Goal: Information Seeking & Learning: Learn about a topic

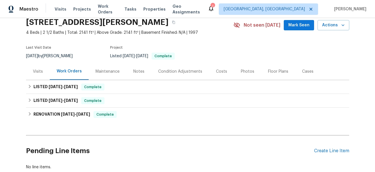
scroll to position [24, 0]
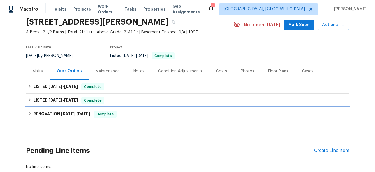
click at [39, 113] on h6 "RENOVATION [DATE] - [DATE]" at bounding box center [61, 114] width 57 height 7
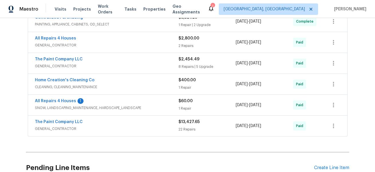
scroll to position [252, 0]
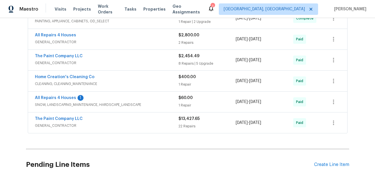
click at [182, 124] on div "22 Repairs" at bounding box center [206, 126] width 57 height 6
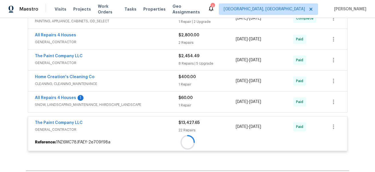
click at [164, 99] on div "Artisent Floors FLOORING $2,606.35 3 Repairs [DATE] - [DATE] Paid All Repairs 4…" at bounding box center [188, 29] width 320 height 251
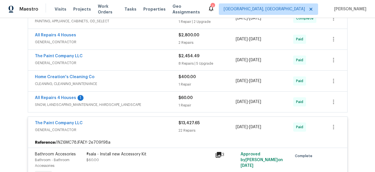
click at [161, 104] on span "SNOW, LANDSCAPING_MAINTENANCE, HARDSCAPE_LANDSCAPE" at bounding box center [107, 105] width 144 height 6
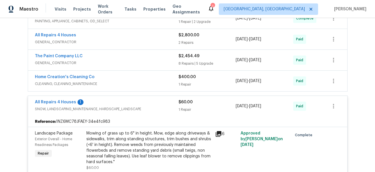
click at [155, 84] on span "CLEANING, CLEANING_MAINTENANCE" at bounding box center [107, 84] width 144 height 6
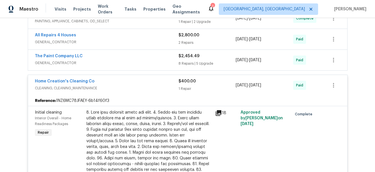
click at [158, 63] on span "GENERAL_CONTRACTOR" at bounding box center [107, 63] width 144 height 6
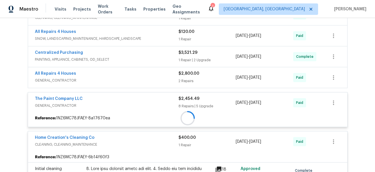
scroll to position [208, 0]
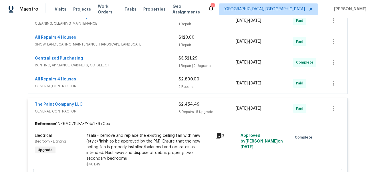
click at [153, 79] on div "All Repairs 4 Houses" at bounding box center [107, 79] width 144 height 7
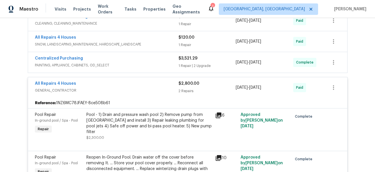
click at [159, 62] on span "PAINTING, APPLIANCE, CABINETS, OD_SELECT" at bounding box center [107, 65] width 144 height 6
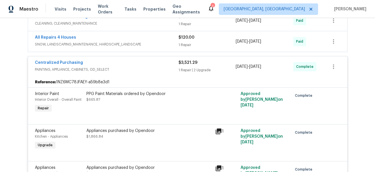
click at [158, 49] on div "All Repairs 4 Houses SNOW, LANDSCAPING_MAINTENANCE, HARDSCAPE_LANDSCAPE $120.00…" at bounding box center [187, 41] width 319 height 21
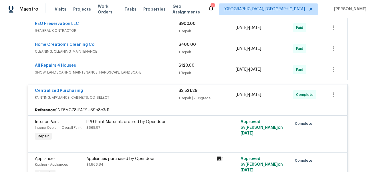
scroll to position [171, 0]
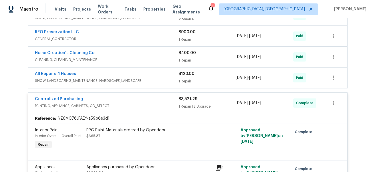
click at [152, 77] on div "All Repairs 4 Houses" at bounding box center [107, 74] width 144 height 7
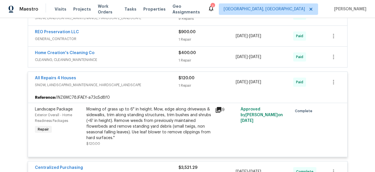
click at [156, 61] on span "CLEANING, CLEANING_MAINTENANCE" at bounding box center [107, 60] width 144 height 6
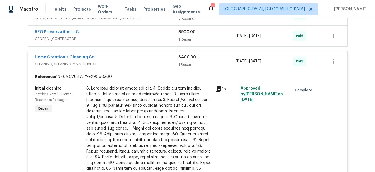
click at [157, 42] on div "REO Preservation LLC GENERAL_CONTRACTOR" at bounding box center [107, 36] width 144 height 14
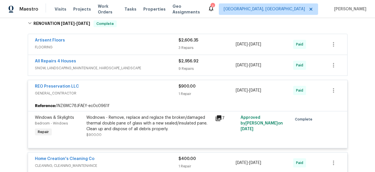
scroll to position [110, 0]
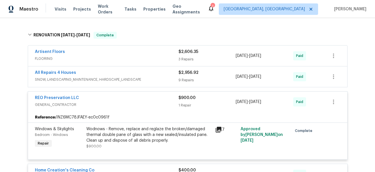
click at [152, 74] on div "All Repairs 4 Houses" at bounding box center [107, 73] width 144 height 7
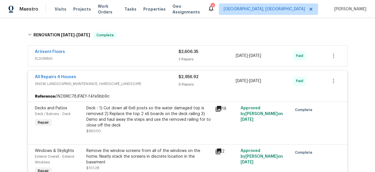
click at [154, 57] on span "FLOORING" at bounding box center [107, 59] width 144 height 6
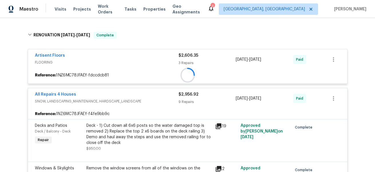
scroll to position [56, 0]
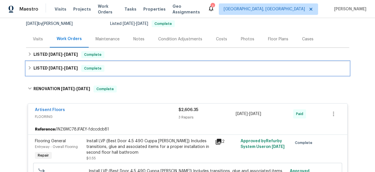
click at [130, 69] on div "LISTED [DATE] - [DATE] Complete" at bounding box center [188, 68] width 320 height 7
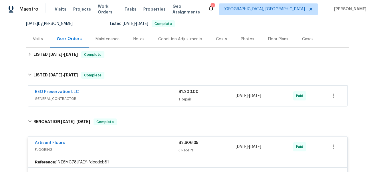
click at [144, 106] on div "REO Preservation LLC GENERAL_CONTRACTOR $1,200.00 1 Repair [DATE] - [DATE] Paid" at bounding box center [187, 96] width 319 height 21
click at [138, 91] on div "REO Preservation LLC" at bounding box center [107, 92] width 144 height 7
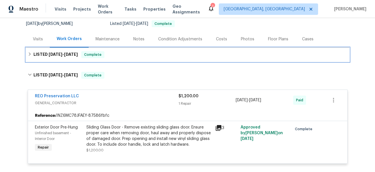
click at [121, 55] on div "LISTED [DATE] - [DATE] Complete" at bounding box center [188, 54] width 320 height 7
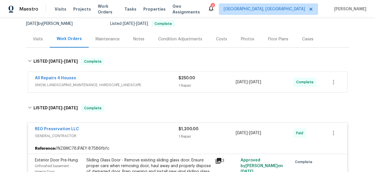
click at [131, 80] on div "All Repairs 4 Houses" at bounding box center [107, 78] width 144 height 7
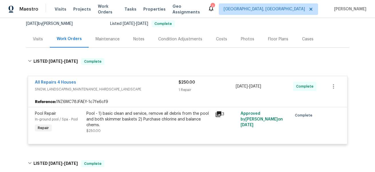
scroll to position [183, 0]
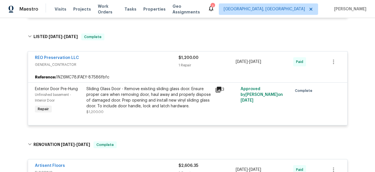
click at [222, 93] on div "3" at bounding box center [226, 100] width 26 height 32
click at [218, 90] on icon at bounding box center [218, 89] width 7 height 7
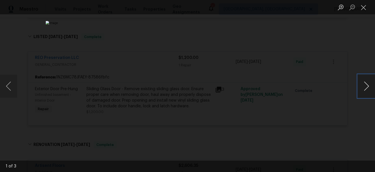
click at [368, 84] on button "Next image" at bounding box center [366, 86] width 17 height 23
click at [359, 86] on button "Next image" at bounding box center [366, 86] width 17 height 23
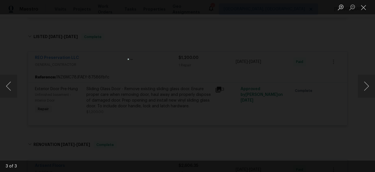
click at [323, 96] on div "Lightbox" at bounding box center [187, 86] width 375 height 172
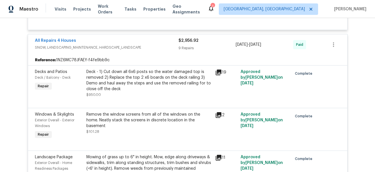
scroll to position [636, 0]
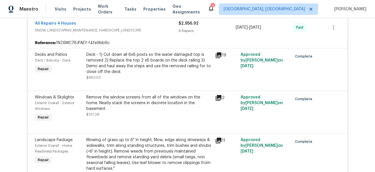
click at [214, 93] on div "2" at bounding box center [226, 109] width 26 height 32
click at [216, 94] on icon at bounding box center [218, 97] width 7 height 7
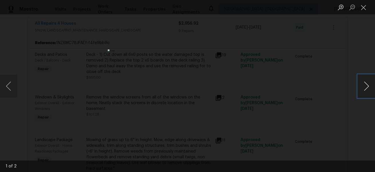
click at [362, 86] on button "Next image" at bounding box center [366, 86] width 17 height 23
click at [331, 74] on div "Lightbox" at bounding box center [187, 86] width 375 height 172
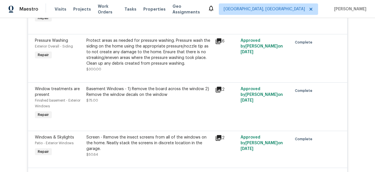
scroll to position [888, 0]
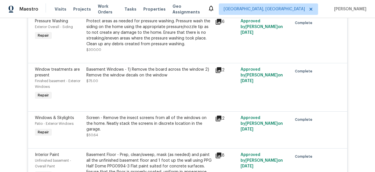
click at [216, 67] on icon at bounding box center [219, 70] width 6 height 6
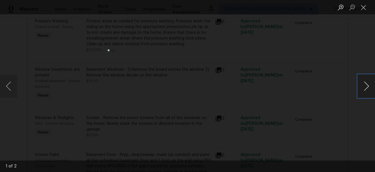
click at [369, 88] on button "Next image" at bounding box center [366, 86] width 17 height 23
click at [327, 71] on div "Lightbox" at bounding box center [187, 86] width 375 height 172
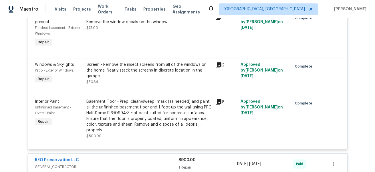
scroll to position [944, 0]
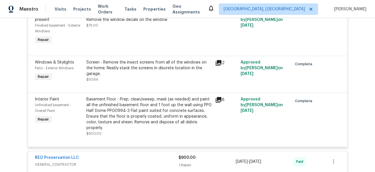
click at [220, 96] on icon at bounding box center [218, 99] width 7 height 7
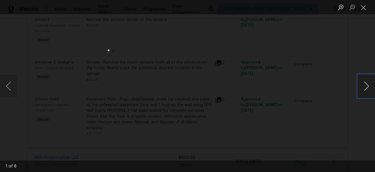
click at [367, 92] on button "Next image" at bounding box center [366, 86] width 17 height 23
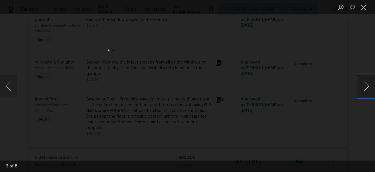
click at [367, 91] on button "Next image" at bounding box center [366, 86] width 17 height 23
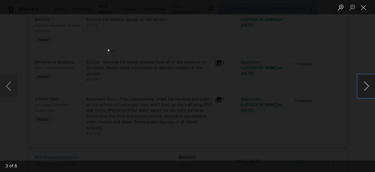
click at [367, 91] on button "Next image" at bounding box center [366, 86] width 17 height 23
click at [307, 129] on div "Lightbox" at bounding box center [187, 86] width 375 height 172
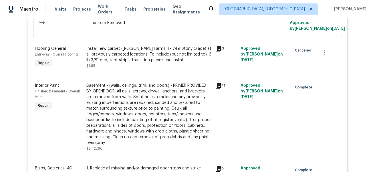
scroll to position [3181, 0]
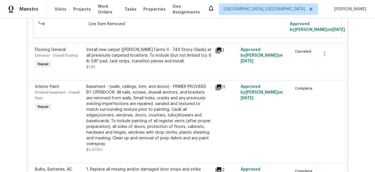
click at [219, 84] on icon at bounding box center [218, 87] width 7 height 7
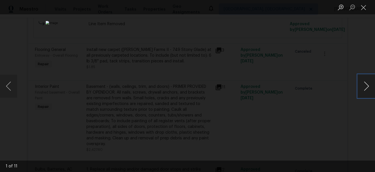
click at [361, 90] on button "Next image" at bounding box center [366, 86] width 17 height 23
click at [9, 82] on button "Previous image" at bounding box center [8, 86] width 17 height 23
click at [360, 91] on button "Next image" at bounding box center [366, 86] width 17 height 23
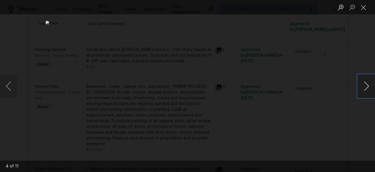
click at [363, 83] on button "Next image" at bounding box center [366, 86] width 17 height 23
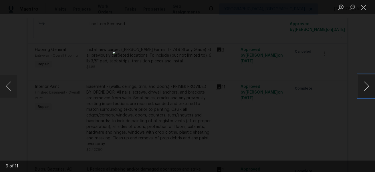
click at [363, 83] on button "Next image" at bounding box center [366, 86] width 17 height 23
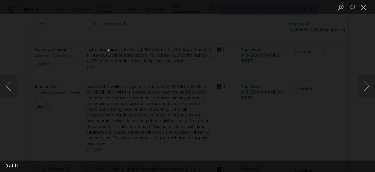
click at [334, 47] on div "Lightbox" at bounding box center [187, 86] width 375 height 172
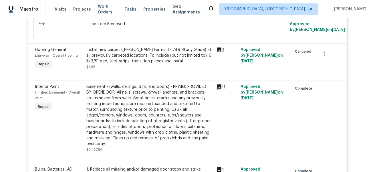
click at [219, 84] on icon at bounding box center [218, 87] width 7 height 7
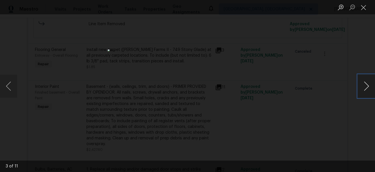
click at [361, 86] on button "Next image" at bounding box center [366, 86] width 17 height 23
click at [364, 88] on button "Next image" at bounding box center [366, 86] width 17 height 23
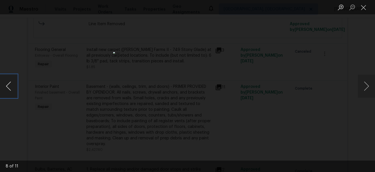
click at [16, 88] on button "Previous image" at bounding box center [8, 86] width 17 height 23
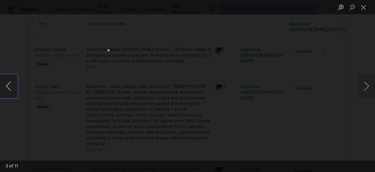
click at [16, 88] on button "Previous image" at bounding box center [8, 86] width 17 height 23
